Goal: Information Seeking & Learning: Check status

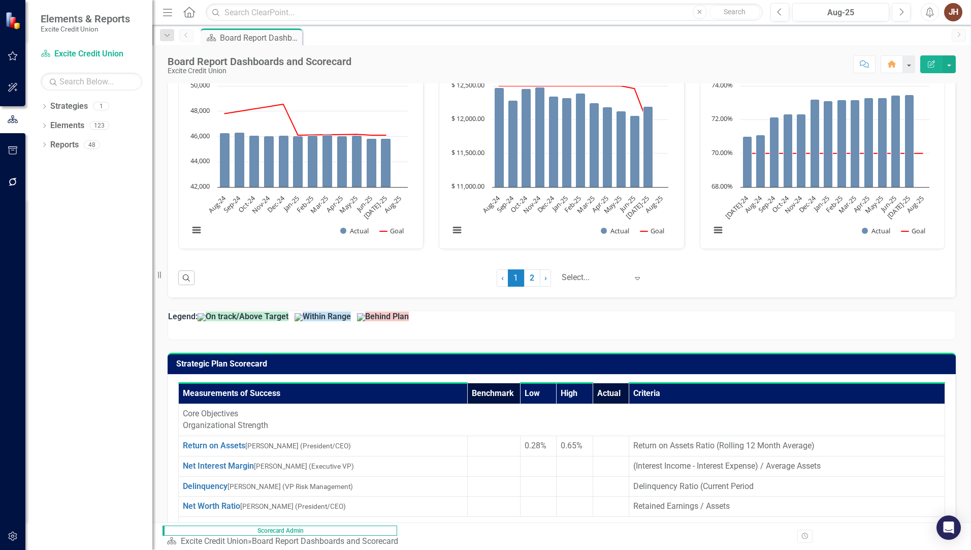
scroll to position [152, 0]
click at [540, 278] on link "› Next" at bounding box center [545, 277] width 11 height 17
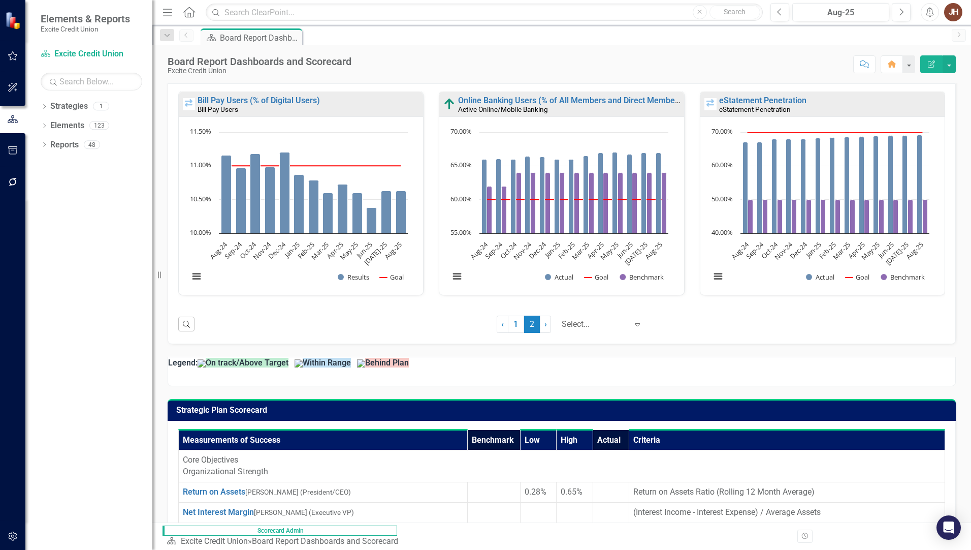
scroll to position [0, 0]
drag, startPoint x: 14, startPoint y: 53, endPoint x: 295, endPoint y: 80, distance: 282.7
click at [14, 53] on icon "button" at bounding box center [13, 55] width 10 height 9
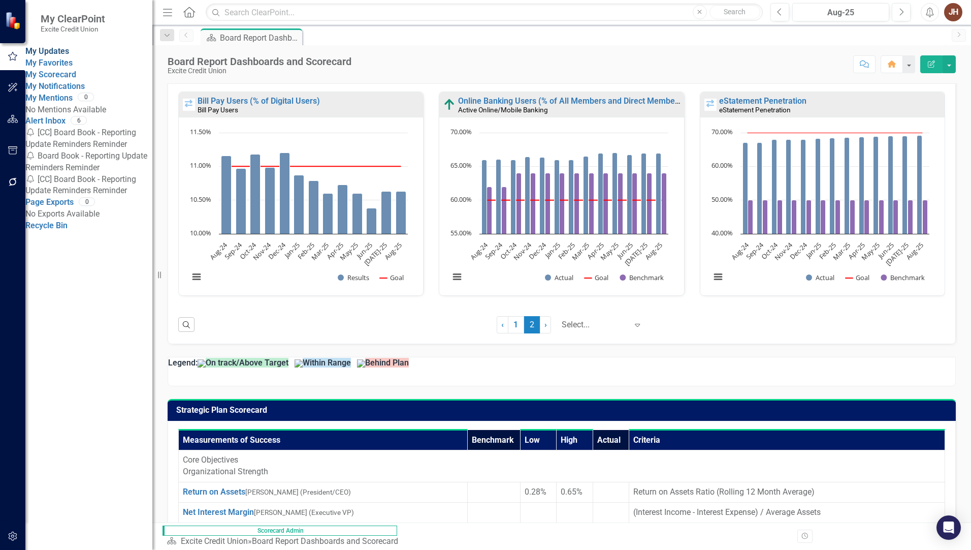
click at [65, 54] on link "My Updates" at bounding box center [47, 51] width 44 height 10
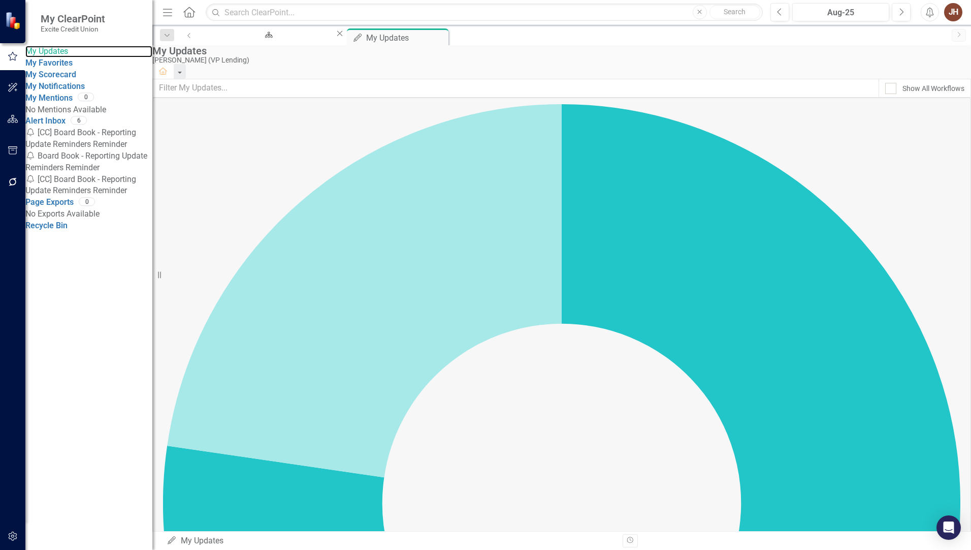
scroll to position [94, 0]
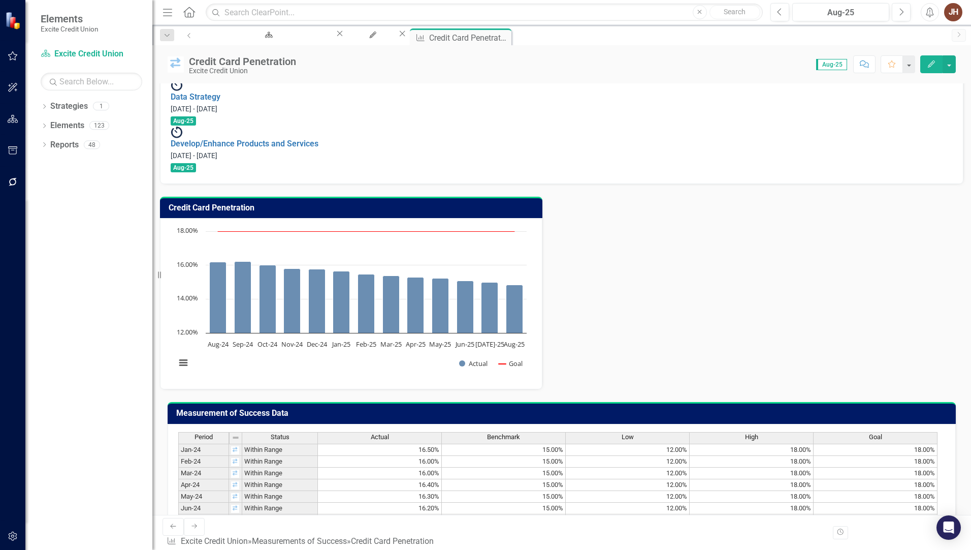
scroll to position [313, 0]
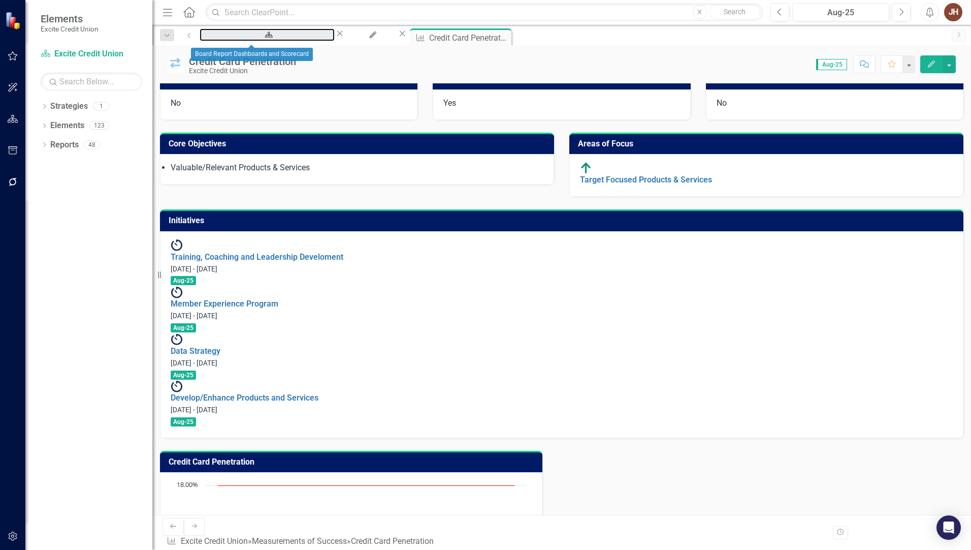
drag, startPoint x: 257, startPoint y: 37, endPoint x: 323, endPoint y: 59, distance: 69.2
click at [257, 38] on div "Board Report Dashboards and Scorecard" at bounding box center [267, 44] width 117 height 13
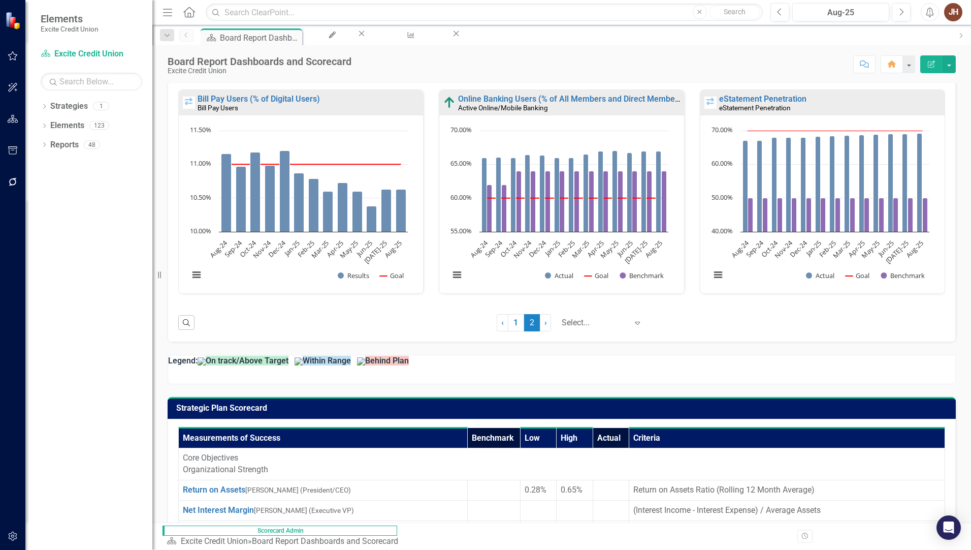
scroll to position [573, 0]
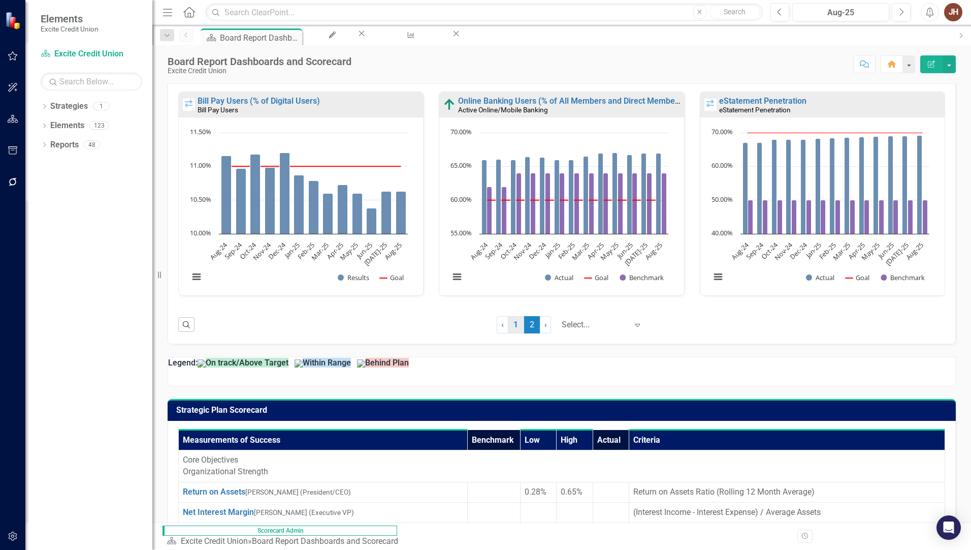
click at [508, 325] on link "1" at bounding box center [516, 324] width 16 height 17
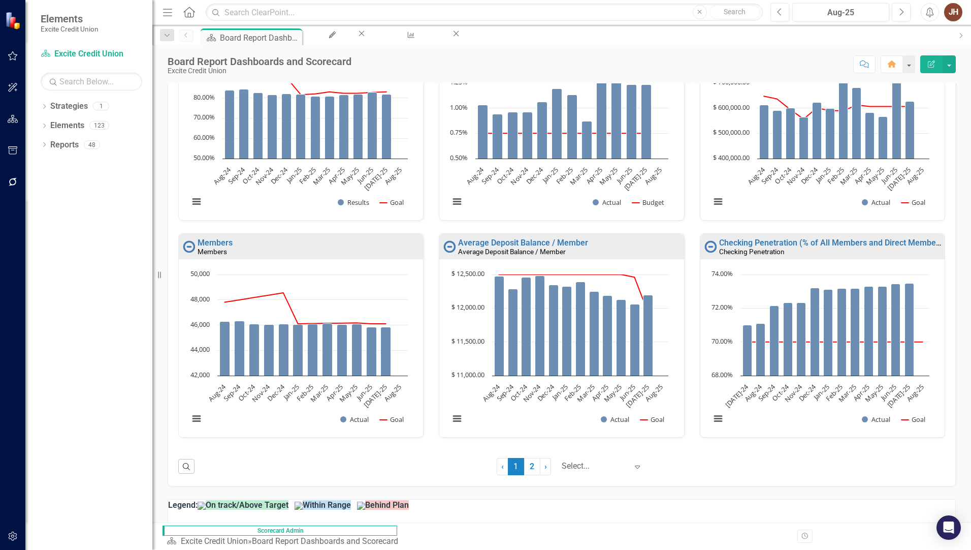
scroll to position [1132, 0]
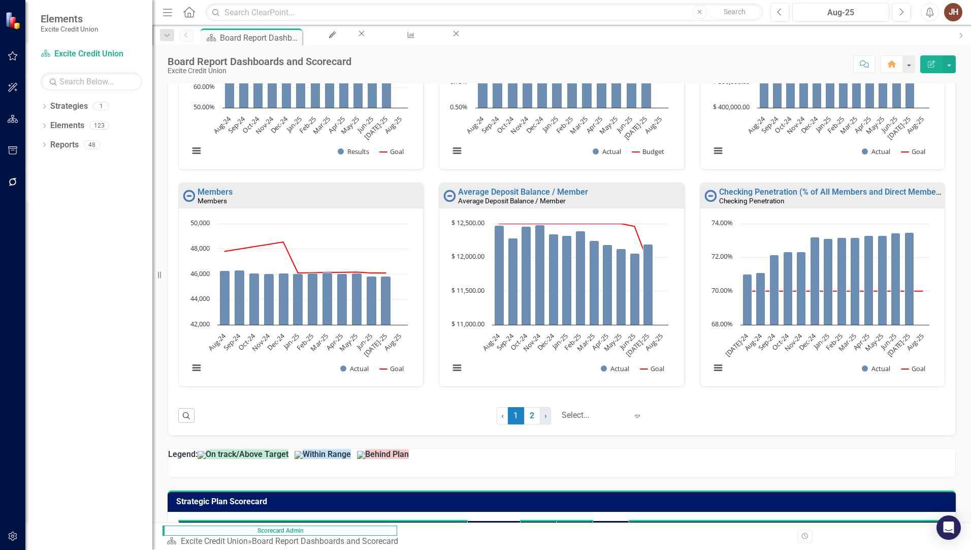
click at [540, 371] on link "› Next" at bounding box center [545, 415] width 11 height 17
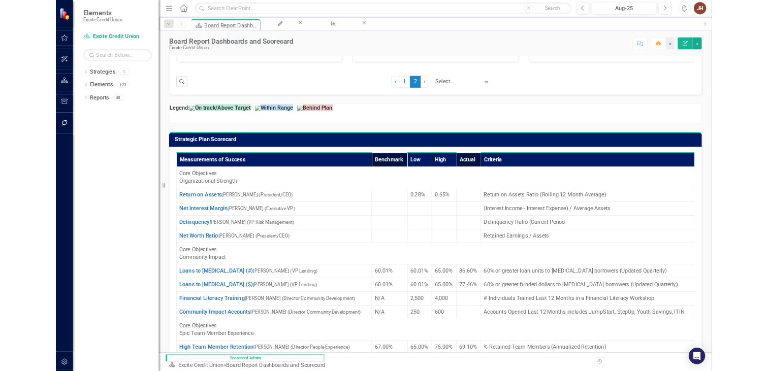
scroll to position [523, 0]
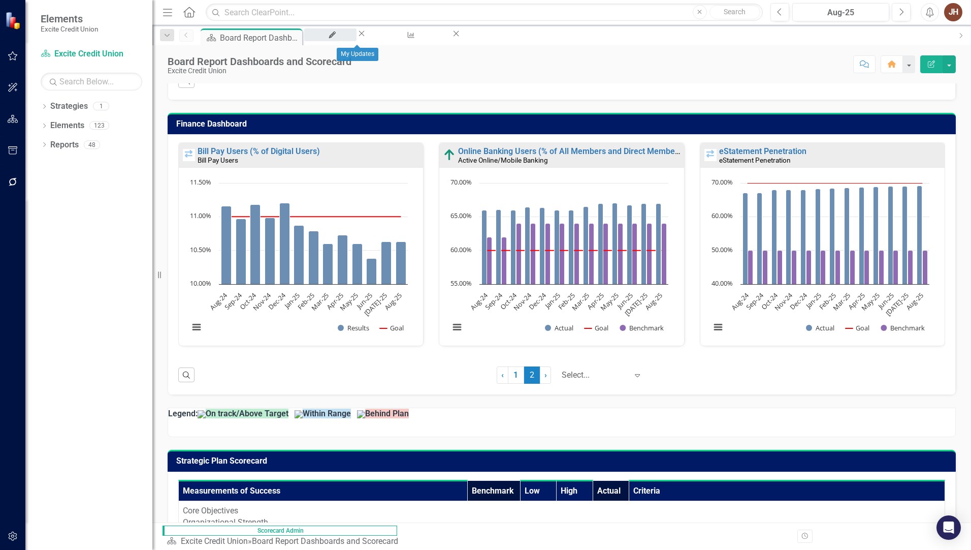
click at [347, 38] on div "My Updates" at bounding box center [330, 44] width 34 height 13
